Goal: Task Accomplishment & Management: Use online tool/utility

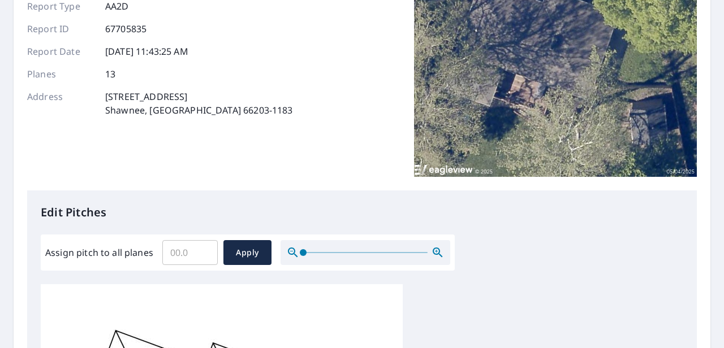
scroll to position [283, 0]
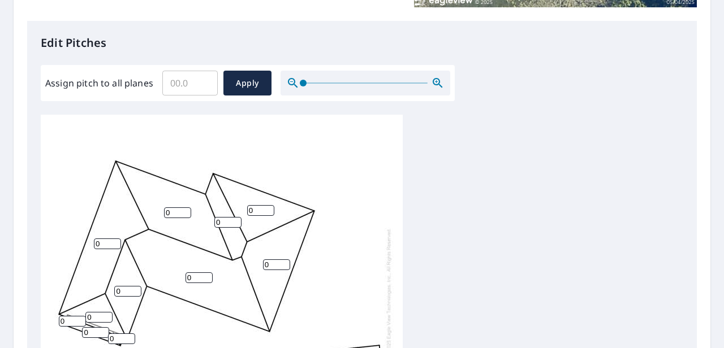
click at [188, 87] on input "Assign pitch to all planes" at bounding box center [189, 83] width 55 height 32
type input "4"
click at [373, 155] on div "0 0 0 0 0 0 0 0 0 0 0 0 0" at bounding box center [222, 292] width 362 height 355
click at [242, 83] on span "Apply" at bounding box center [247, 83] width 30 height 14
type input "4"
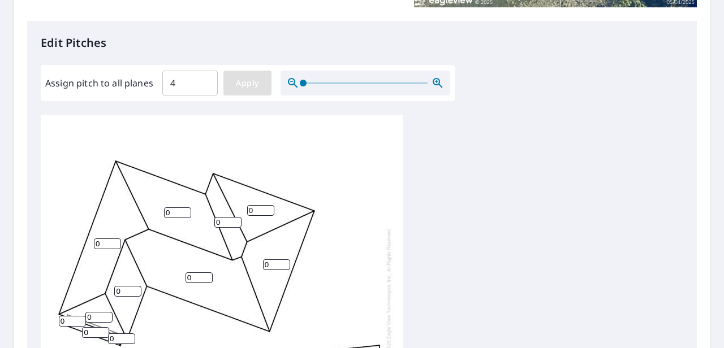
type input "4"
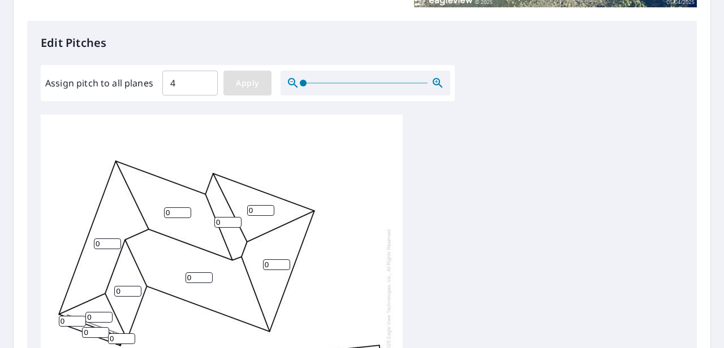
type input "4"
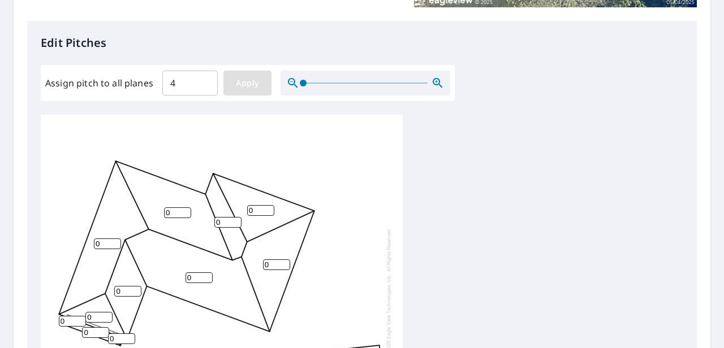
type input "4"
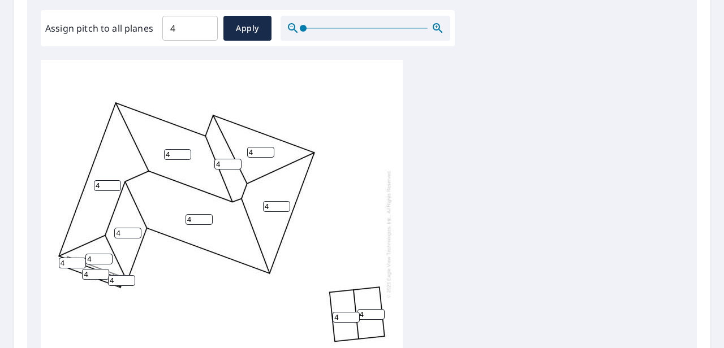
scroll to position [452, 0]
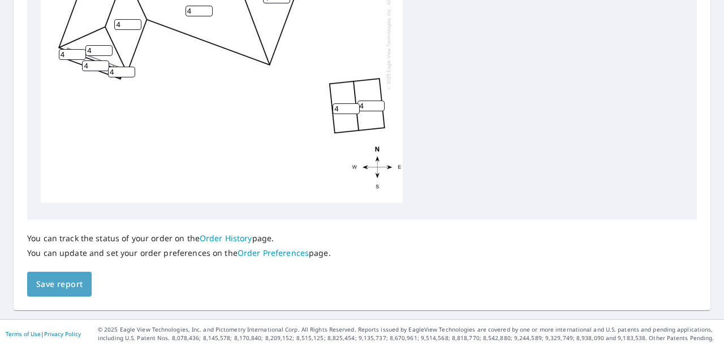
click at [50, 290] on span "Save report" at bounding box center [59, 285] width 46 height 14
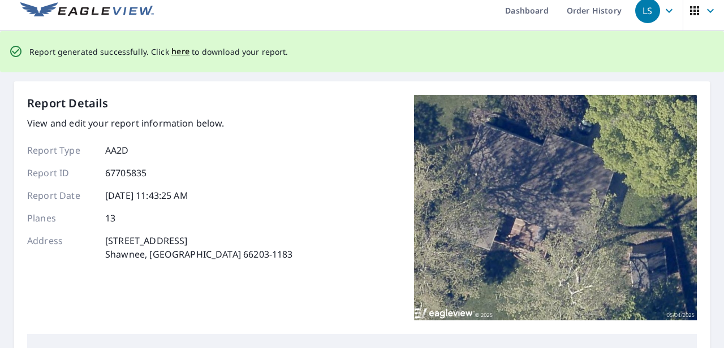
scroll to position [0, 0]
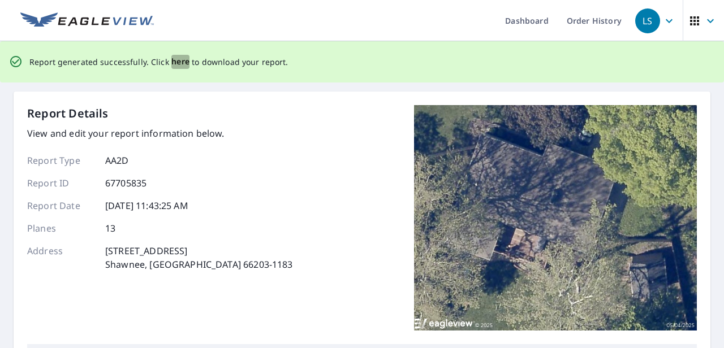
click at [174, 60] on span "here" at bounding box center [180, 62] width 19 height 14
